Goal: Information Seeking & Learning: Check status

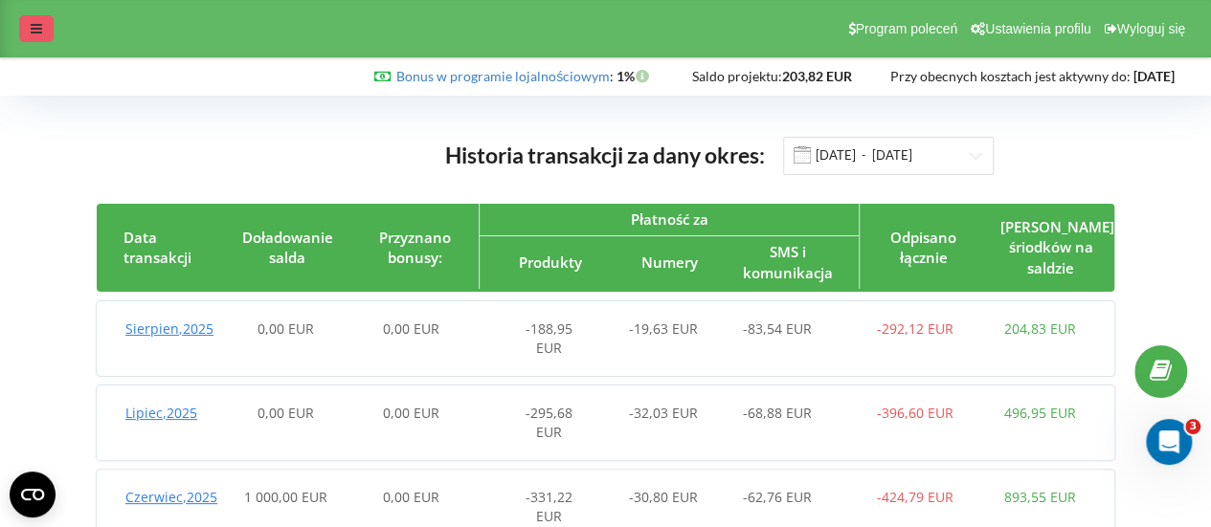
click at [28, 20] on div at bounding box center [36, 28] width 34 height 27
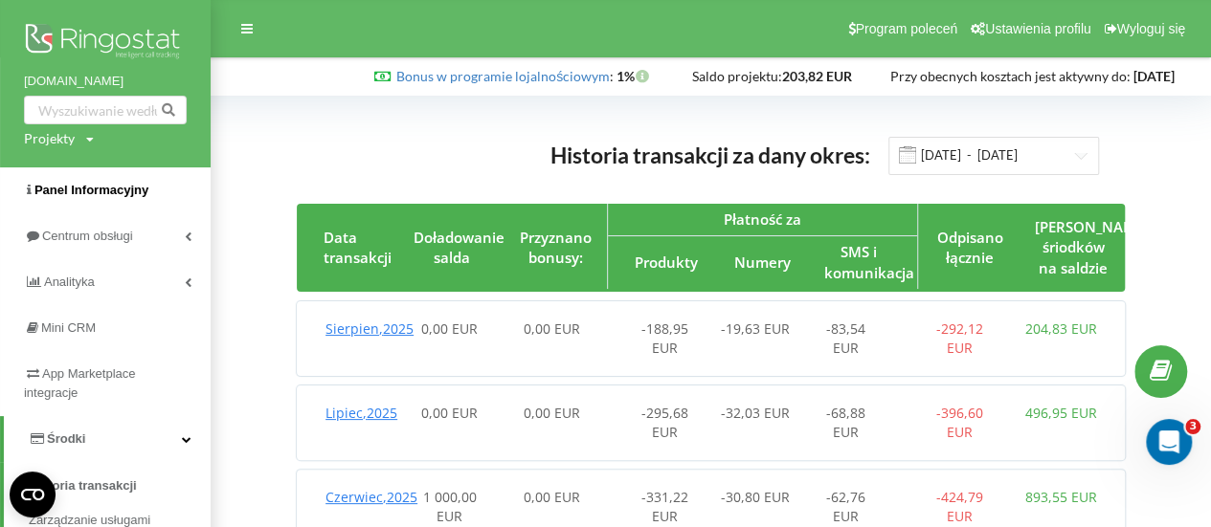
click at [105, 192] on span "Panel Informacyjny" at bounding box center [91, 190] width 114 height 14
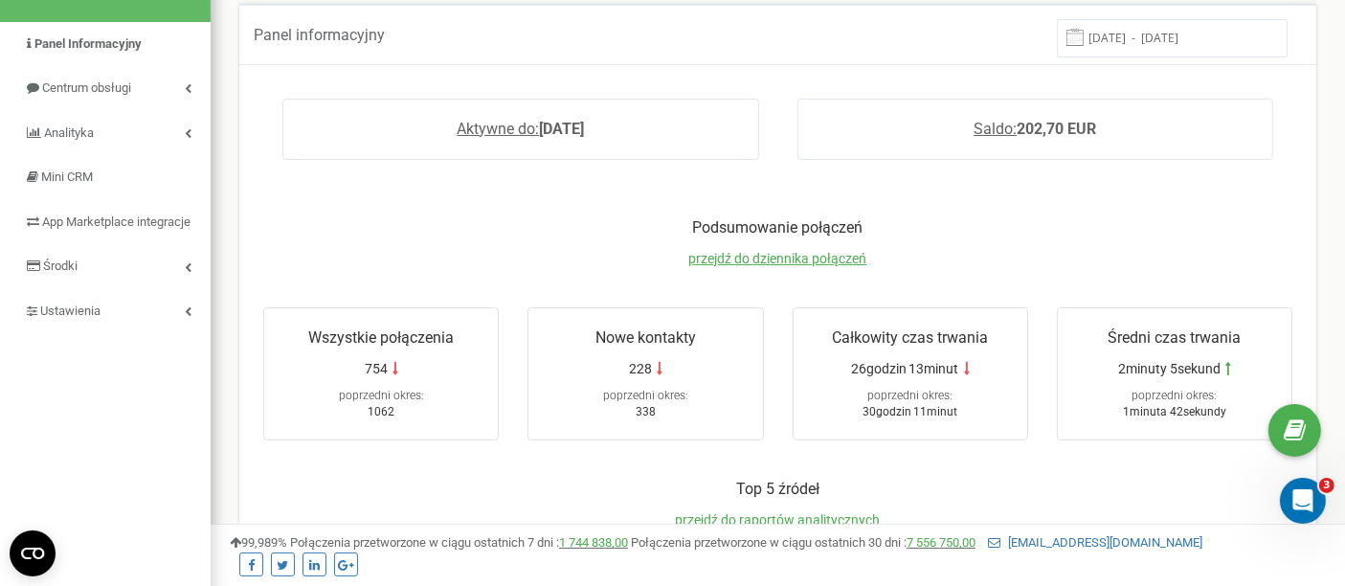
scroll to position [106, 0]
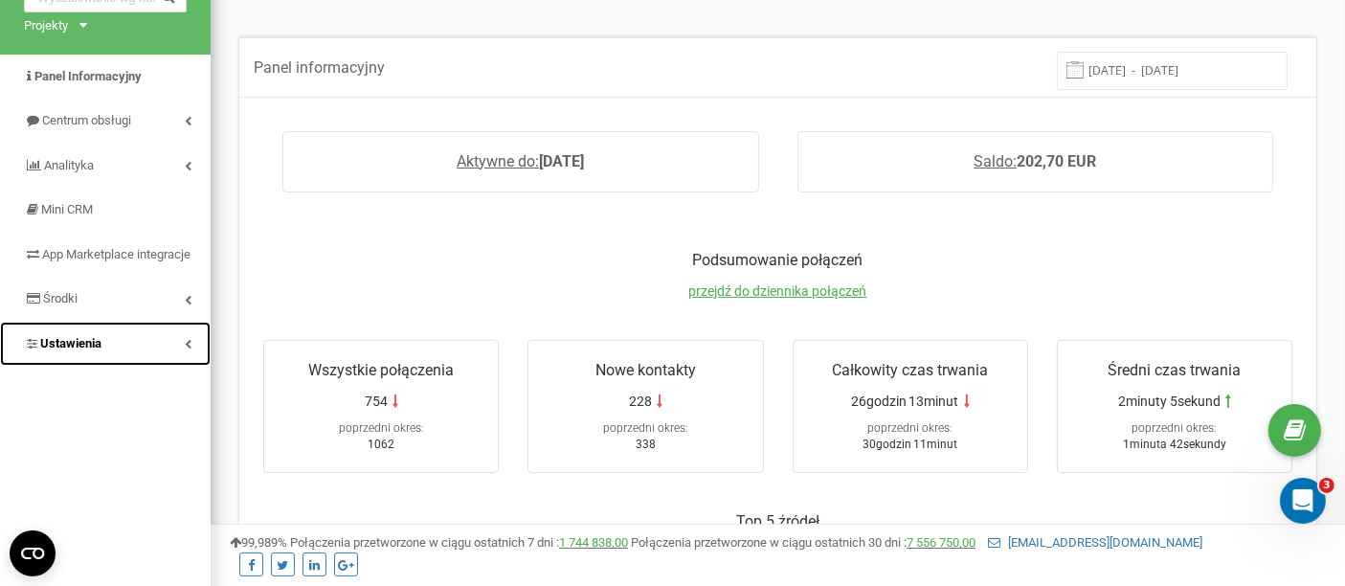
click at [49, 350] on span "Ustawienia" at bounding box center [70, 343] width 61 height 14
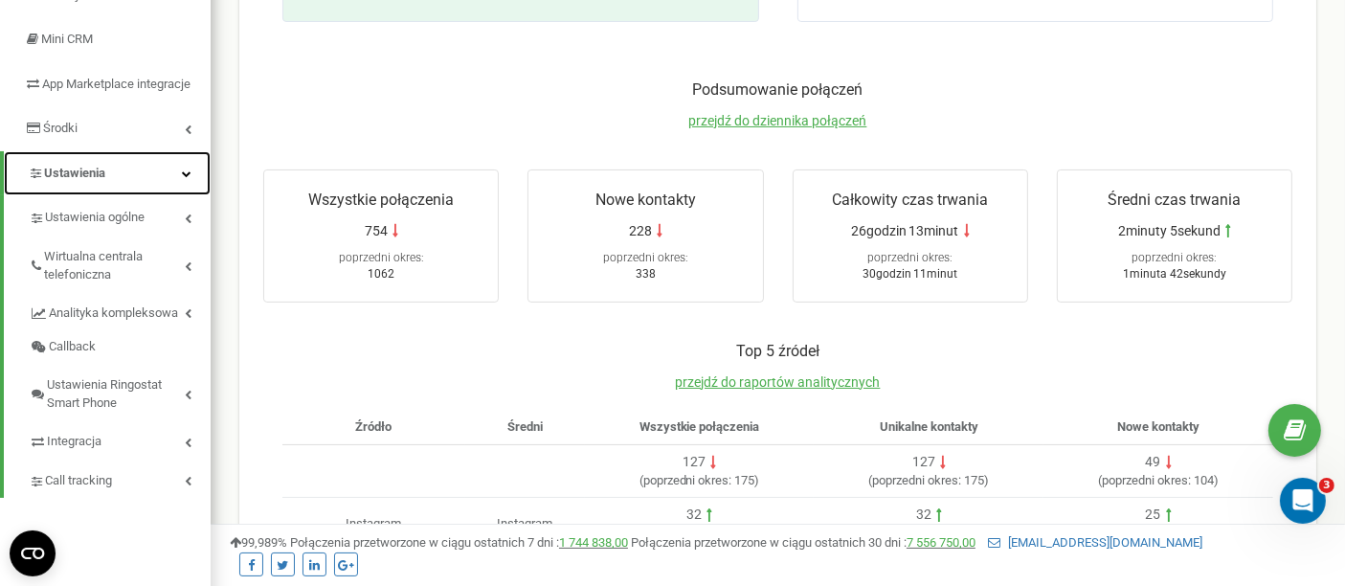
scroll to position [0, 0]
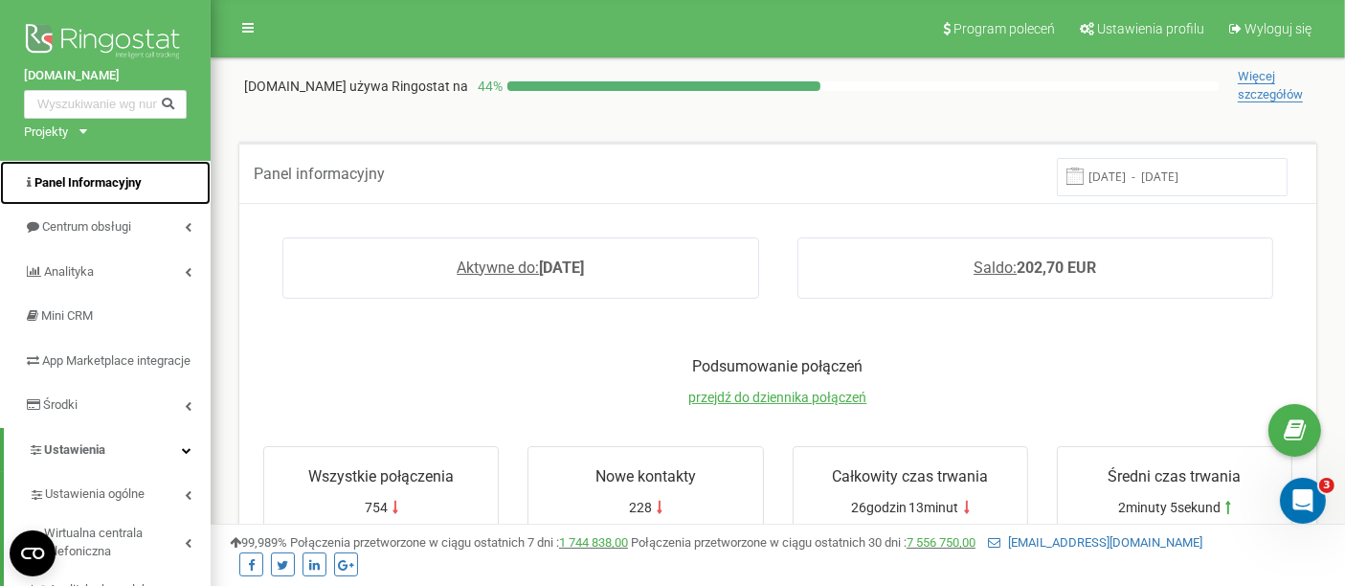
click at [88, 182] on span "Panel Informacyjny" at bounding box center [87, 182] width 107 height 14
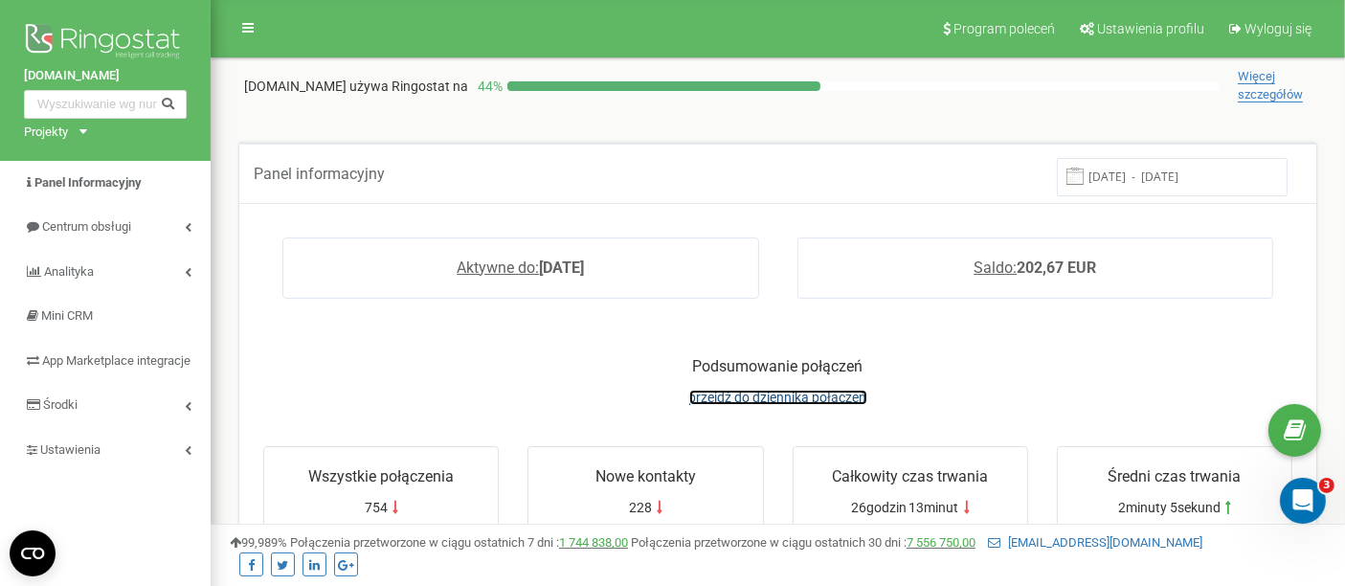
click at [806, 400] on span "przejdź do dziennika połączeń" at bounding box center [778, 397] width 178 height 15
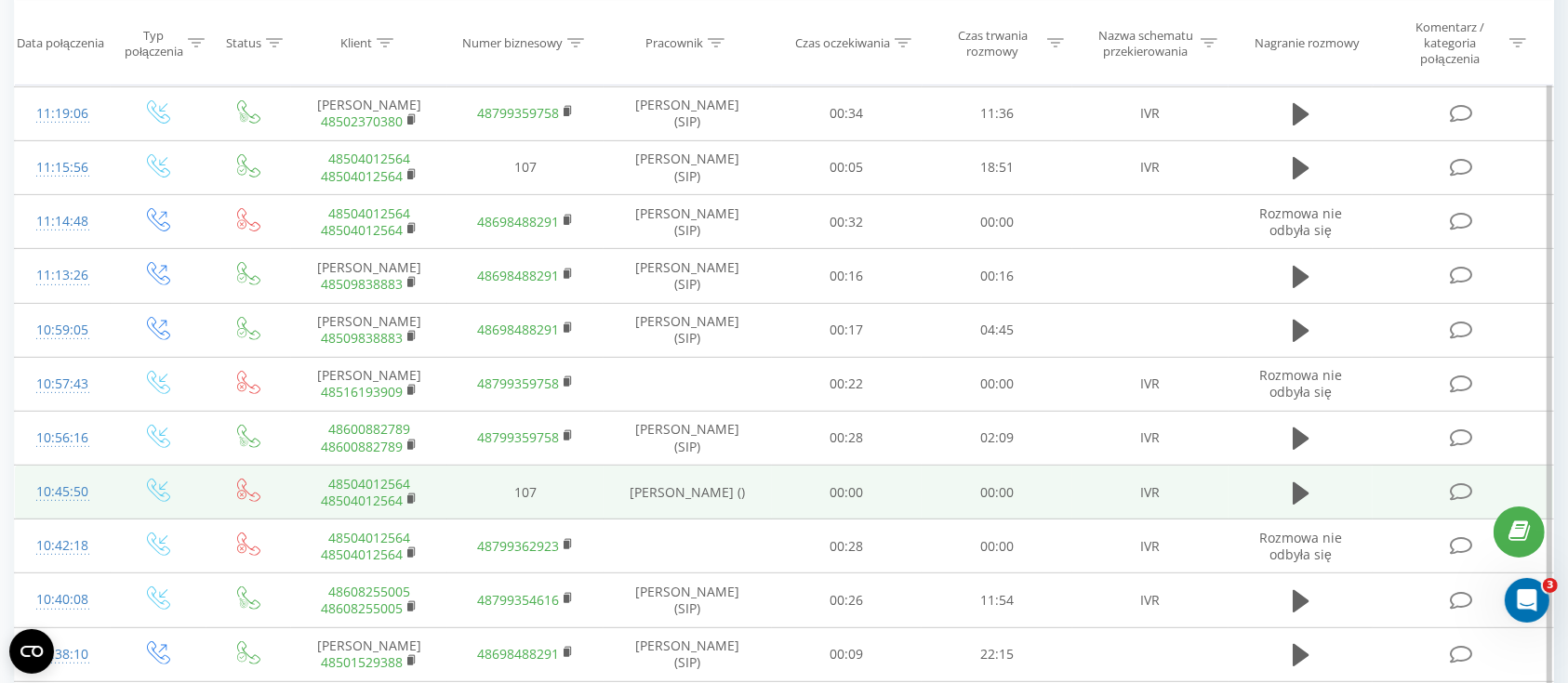
scroll to position [744, 0]
